Goal: Task Accomplishment & Management: Use online tool/utility

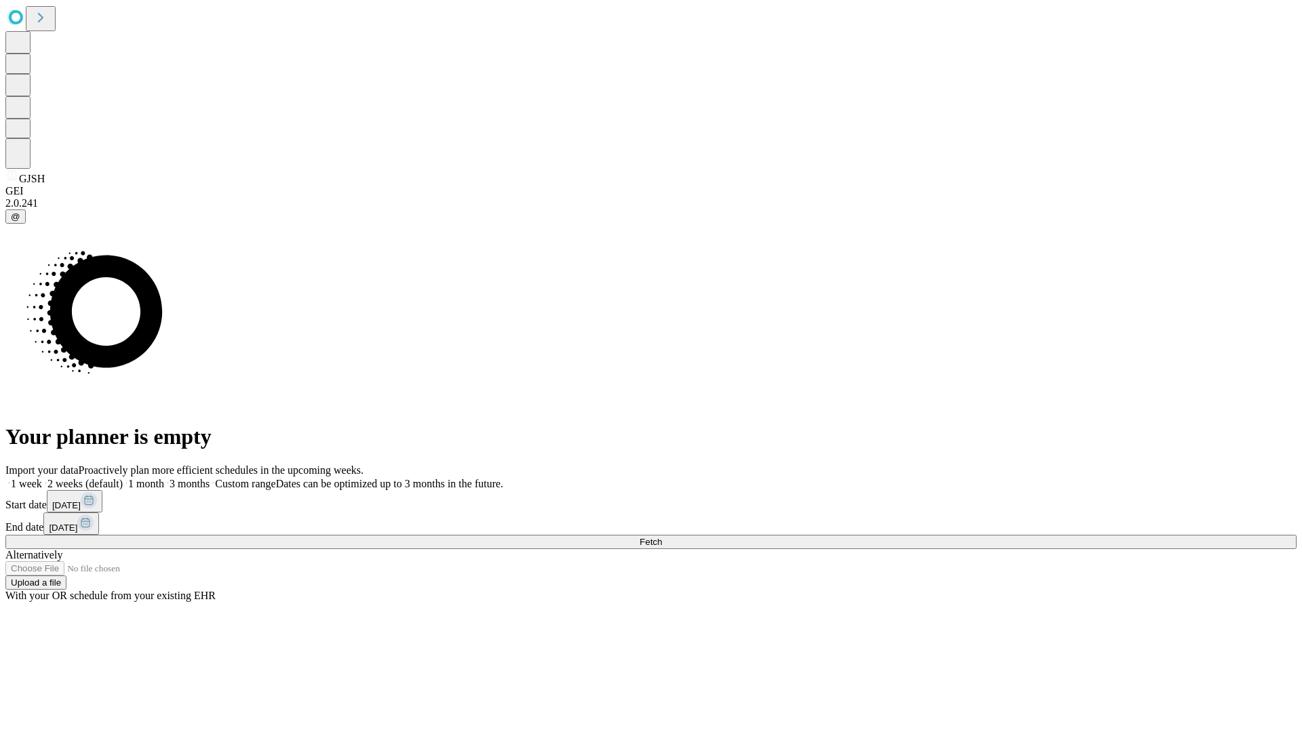
click at [662, 537] on span "Fetch" at bounding box center [650, 542] width 22 height 10
